Goal: Task Accomplishment & Management: Manage account settings

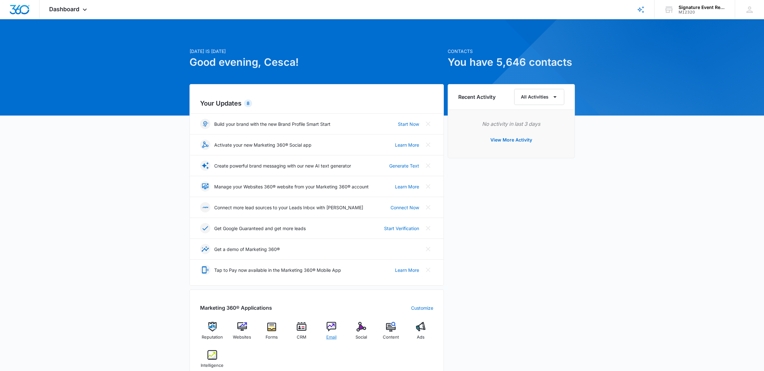
click at [334, 327] on img at bounding box center [332, 327] width 10 height 10
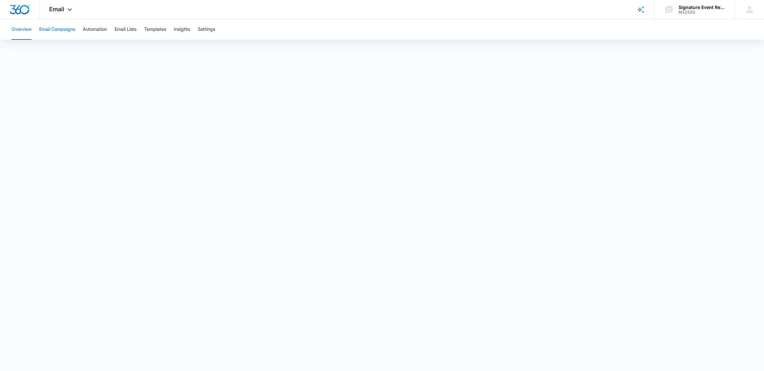
click at [51, 29] on button "Email Campaigns" at bounding box center [57, 29] width 36 height 21
click at [61, 10] on span "Email" at bounding box center [56, 9] width 15 height 7
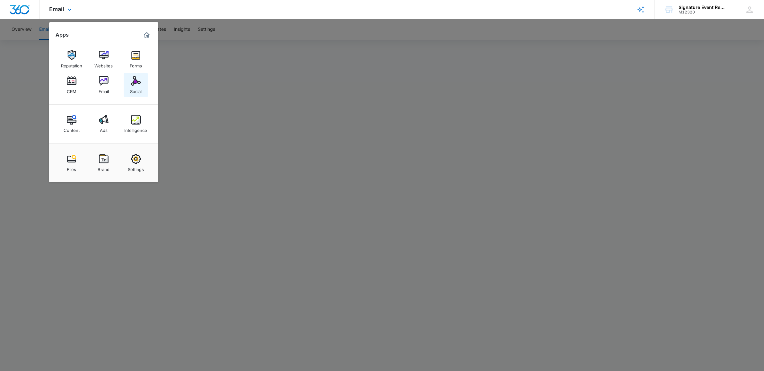
click at [135, 83] on img at bounding box center [136, 81] width 10 height 10
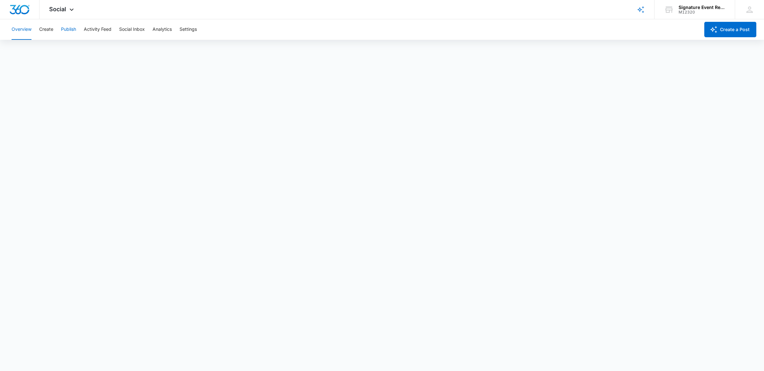
click at [71, 28] on button "Publish" at bounding box center [68, 29] width 15 height 21
